Goal: Task Accomplishment & Management: Use online tool/utility

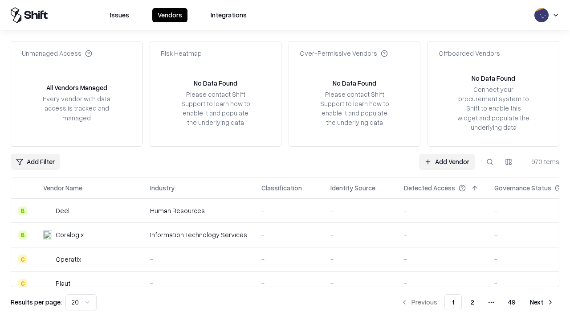
click at [447, 161] on link "Add Vendor" at bounding box center [447, 162] width 56 height 16
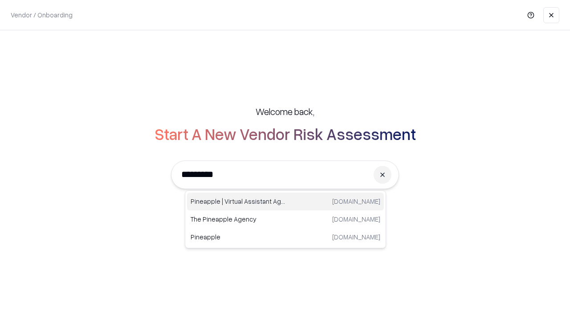
click at [285, 201] on div "Pineapple | Virtual Assistant Agency [DOMAIN_NAME]" at bounding box center [285, 201] width 197 height 18
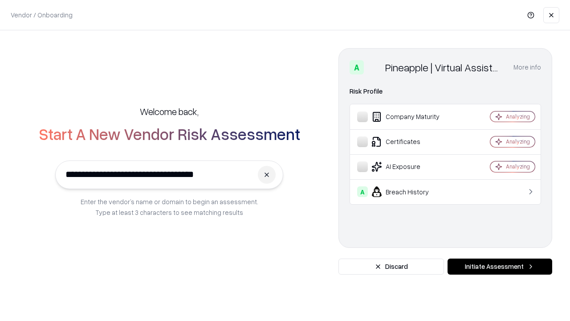
type input "**********"
click at [500, 266] on button "Initiate Assessment" at bounding box center [500, 266] width 105 height 16
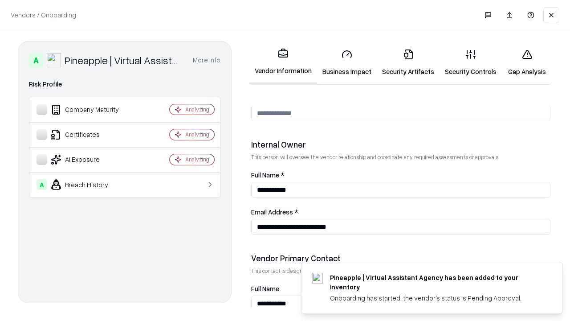
scroll to position [461, 0]
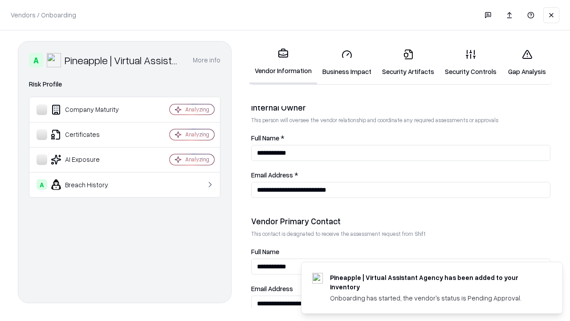
click at [408, 62] on link "Security Artifacts" at bounding box center [408, 62] width 63 height 41
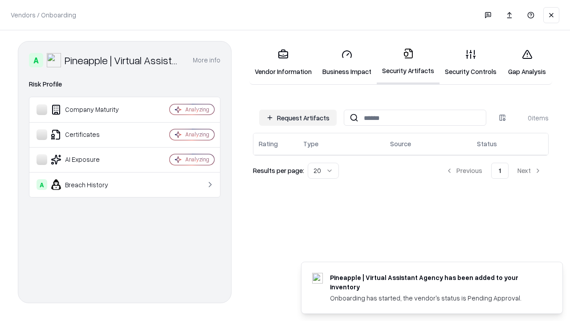
click at [298, 118] on button "Request Artifacts" at bounding box center [297, 118] width 77 height 16
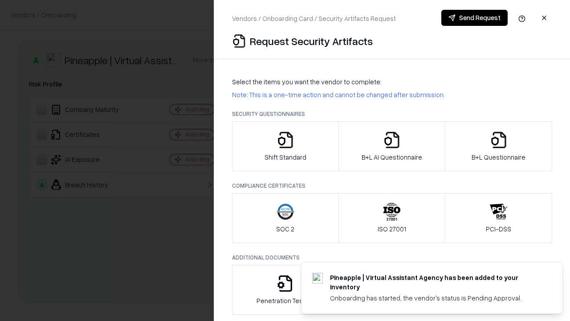
click at [498, 146] on icon "button" at bounding box center [499, 140] width 18 height 18
click at [391, 146] on icon "button" at bounding box center [392, 140] width 18 height 18
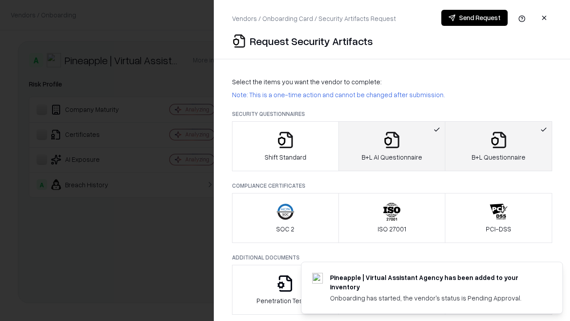
click at [474, 18] on button "Send Request" at bounding box center [474, 18] width 66 height 16
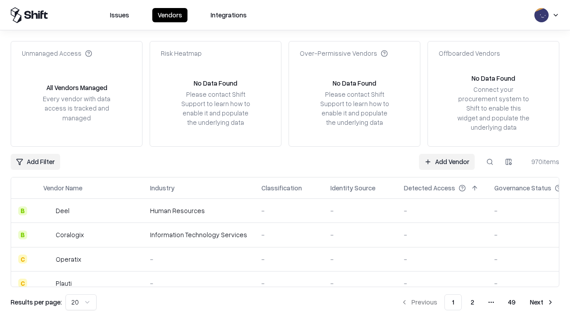
click at [447, 161] on link "Add Vendor" at bounding box center [447, 162] width 56 height 16
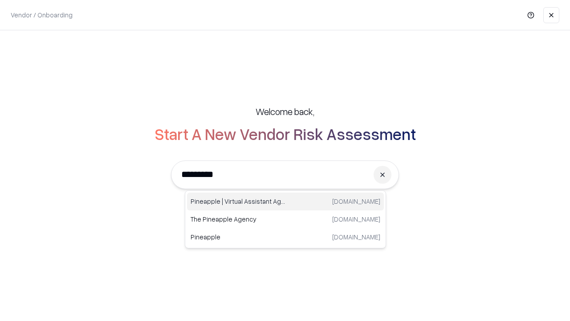
click at [285, 201] on div "Pineapple | Virtual Assistant Agency [DOMAIN_NAME]" at bounding box center [285, 201] width 197 height 18
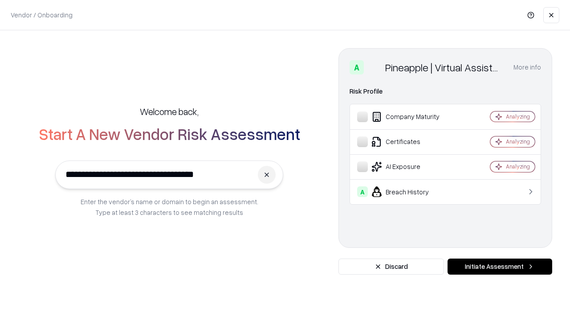
type input "**********"
click at [500, 266] on button "Initiate Assessment" at bounding box center [500, 266] width 105 height 16
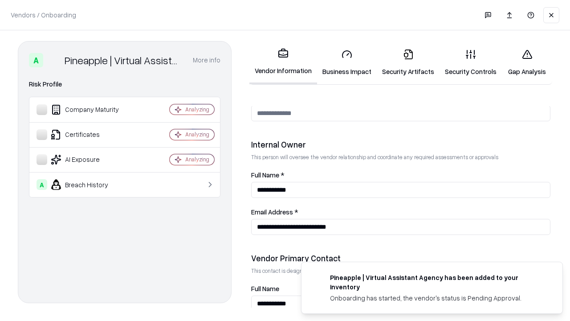
scroll to position [461, 0]
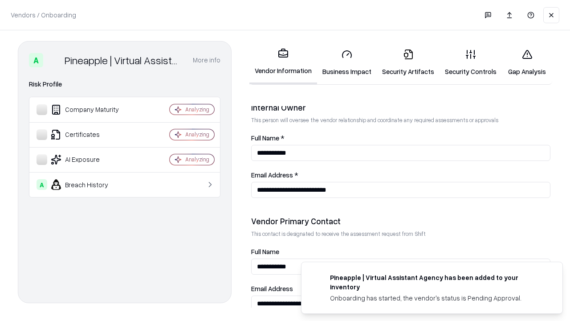
click at [527, 62] on link "Gap Analysis" at bounding box center [527, 62] width 50 height 41
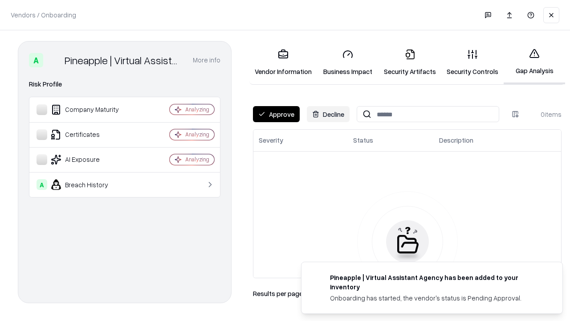
click at [276, 114] on button "Approve" at bounding box center [276, 114] width 47 height 16
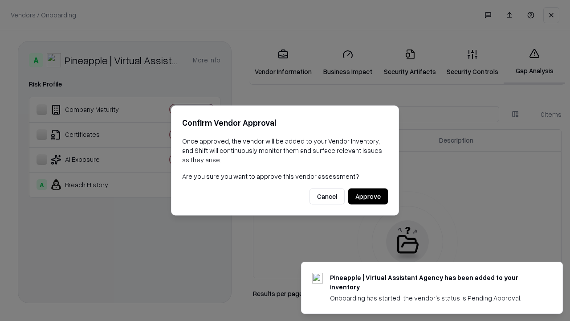
click at [368, 196] on button "Approve" at bounding box center [368, 196] width 40 height 16
